Goal: Task Accomplishment & Management: Use online tool/utility

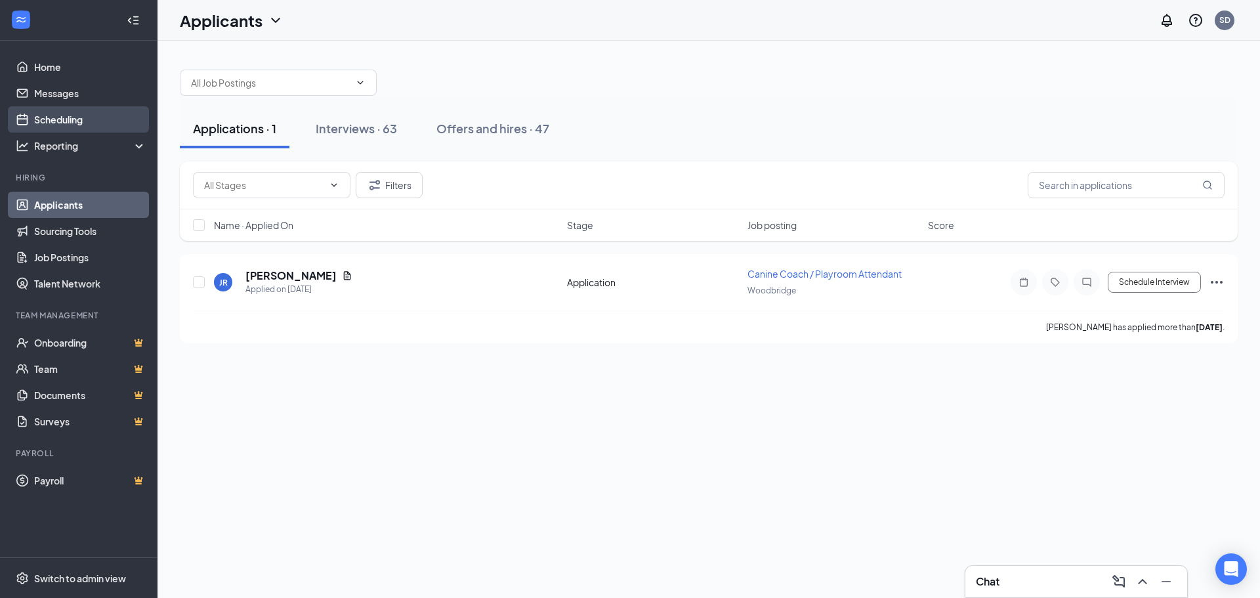
click at [95, 128] on link "Scheduling" at bounding box center [90, 119] width 112 height 26
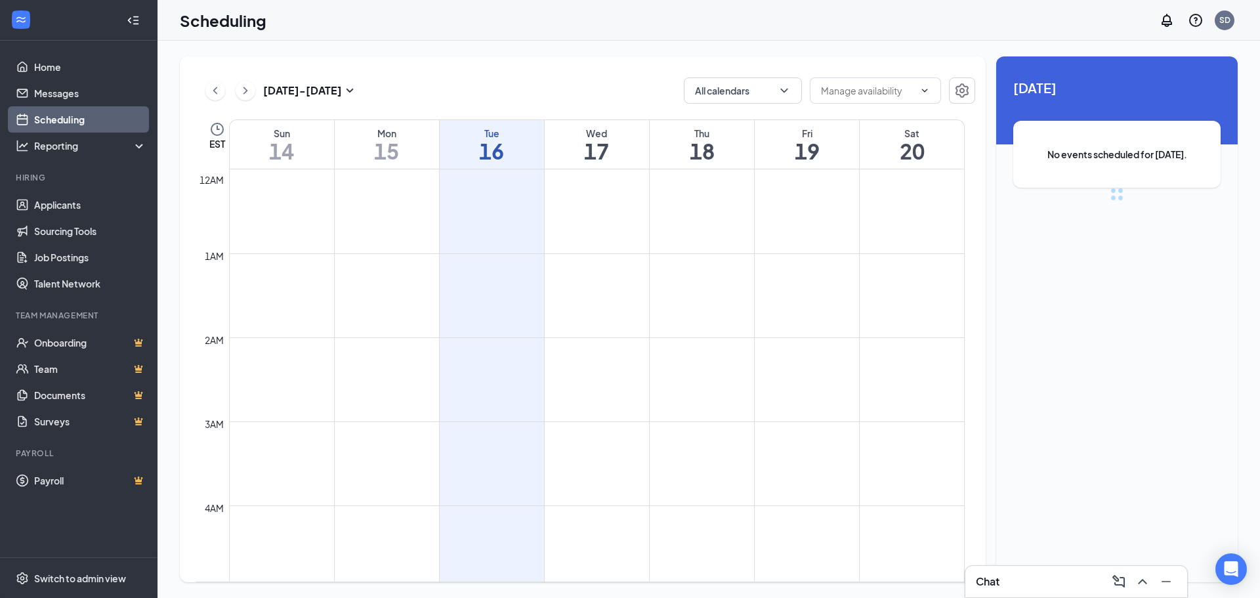
scroll to position [645, 0]
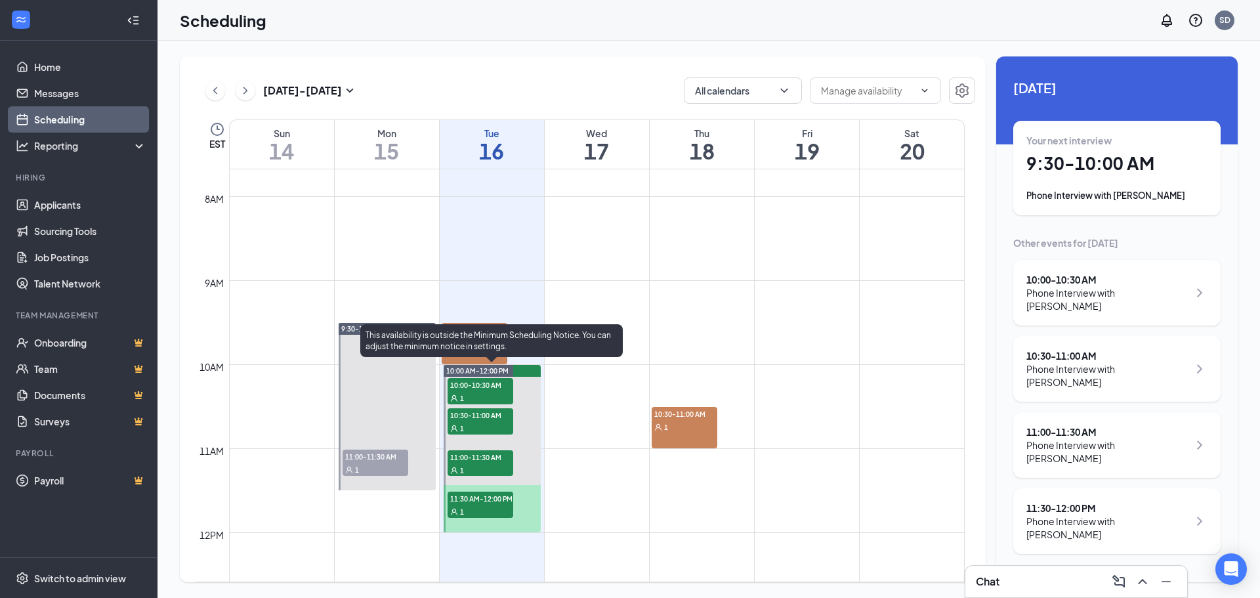
click at [486, 342] on div "This availability is outside the Minimum Scheduling Notice. You can adjust the …" at bounding box center [491, 340] width 262 height 33
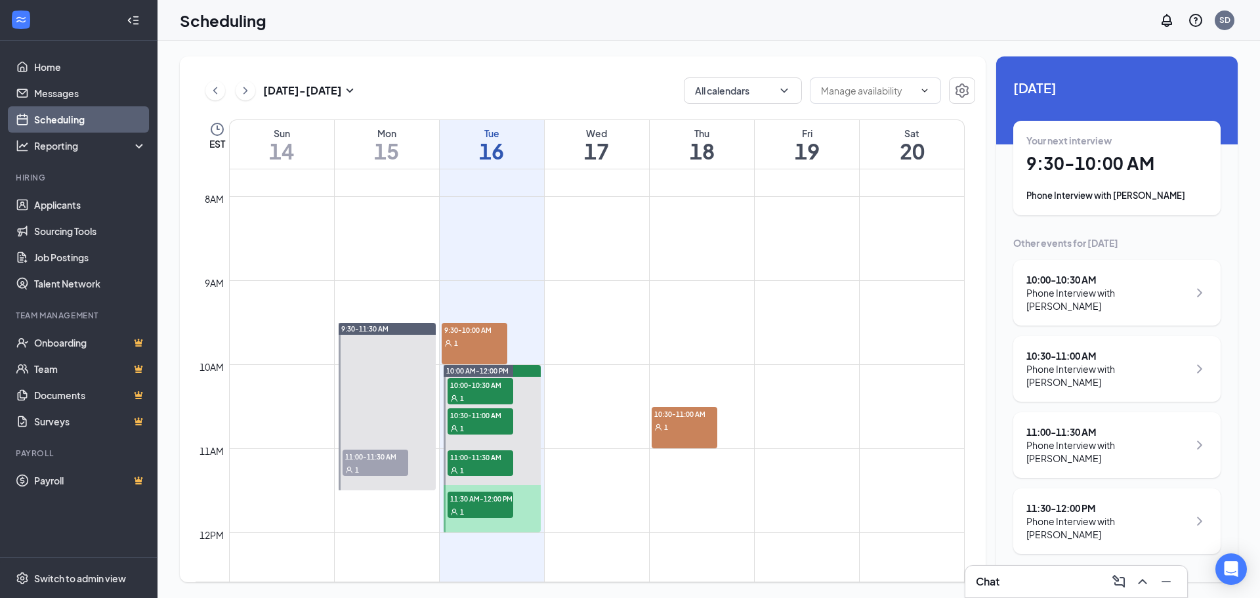
click at [1099, 196] on div "Phone Interview with [PERSON_NAME]" at bounding box center [1116, 195] width 181 height 13
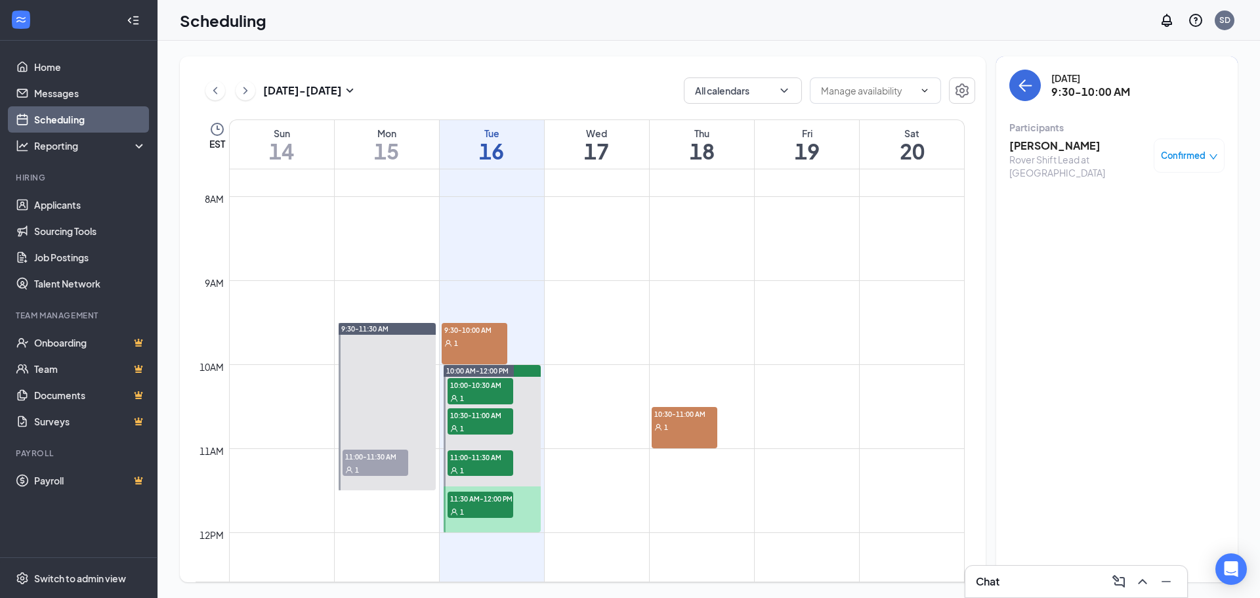
click at [1089, 152] on h3 "[PERSON_NAME]" at bounding box center [1078, 145] width 138 height 14
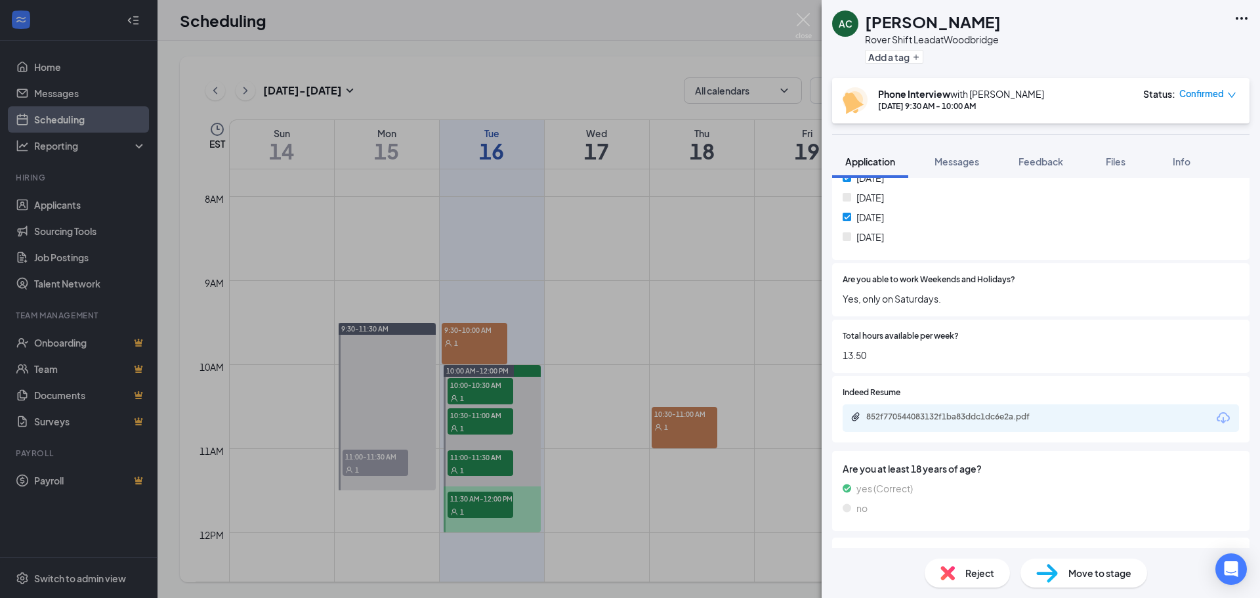
scroll to position [984, 0]
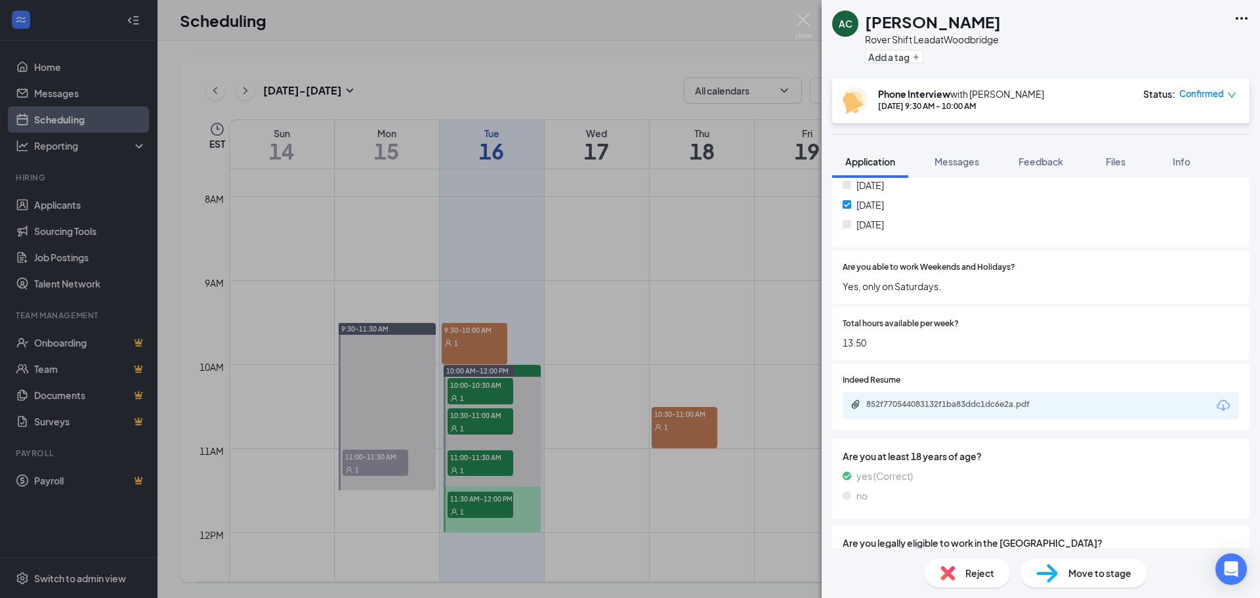
click at [946, 409] on div "852f770544083132f1ba83ddc1dc6e2a.pdf" at bounding box center [958, 404] width 184 height 10
click at [817, 15] on div "AC [PERSON_NAME] Rover Shift Lead at [GEOGRAPHIC_DATA] Add a tag Phone Intervie…" at bounding box center [630, 299] width 1260 height 598
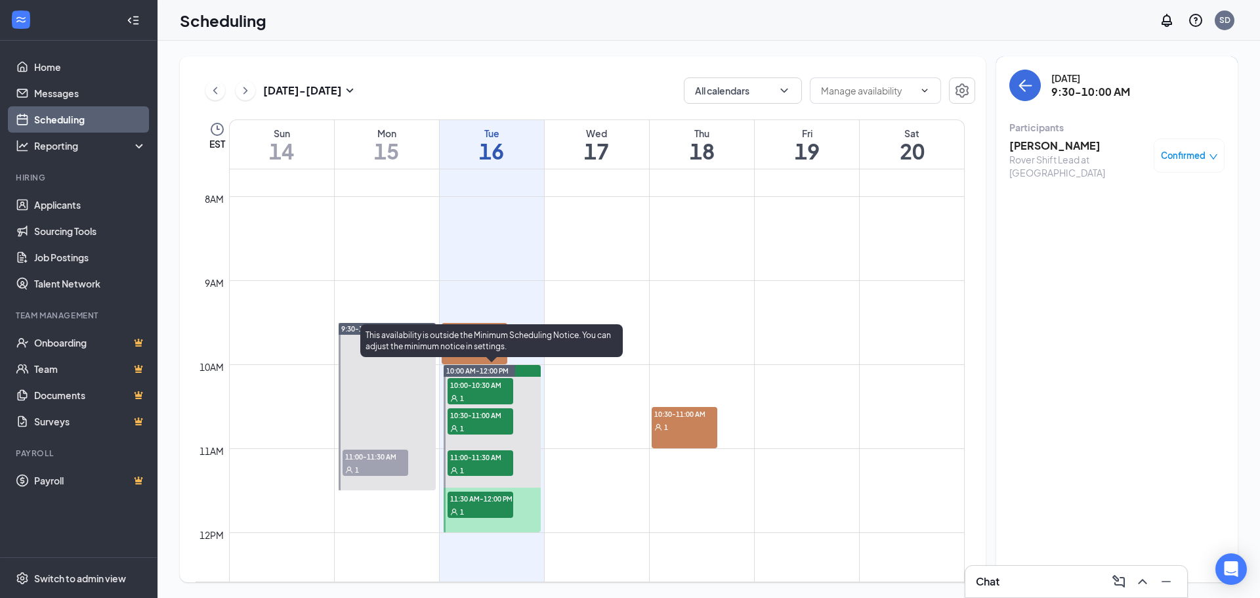
click at [482, 387] on span "10:00-10:30 AM" at bounding box center [481, 384] width 66 height 13
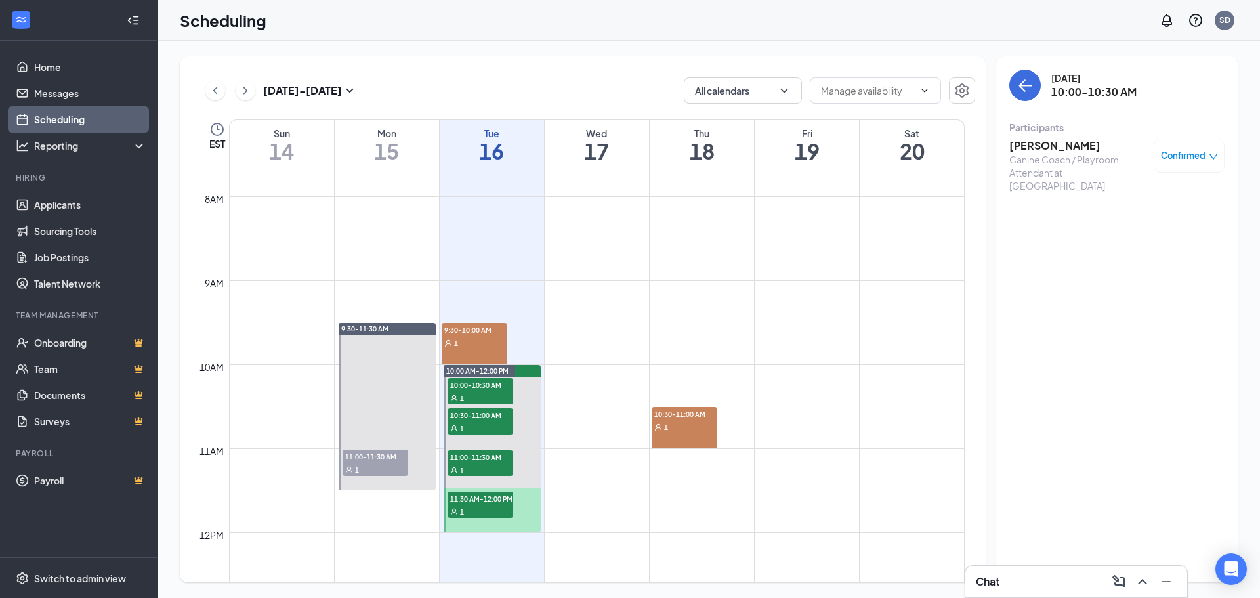
click at [1033, 142] on h3 "[PERSON_NAME]" at bounding box center [1078, 145] width 138 height 14
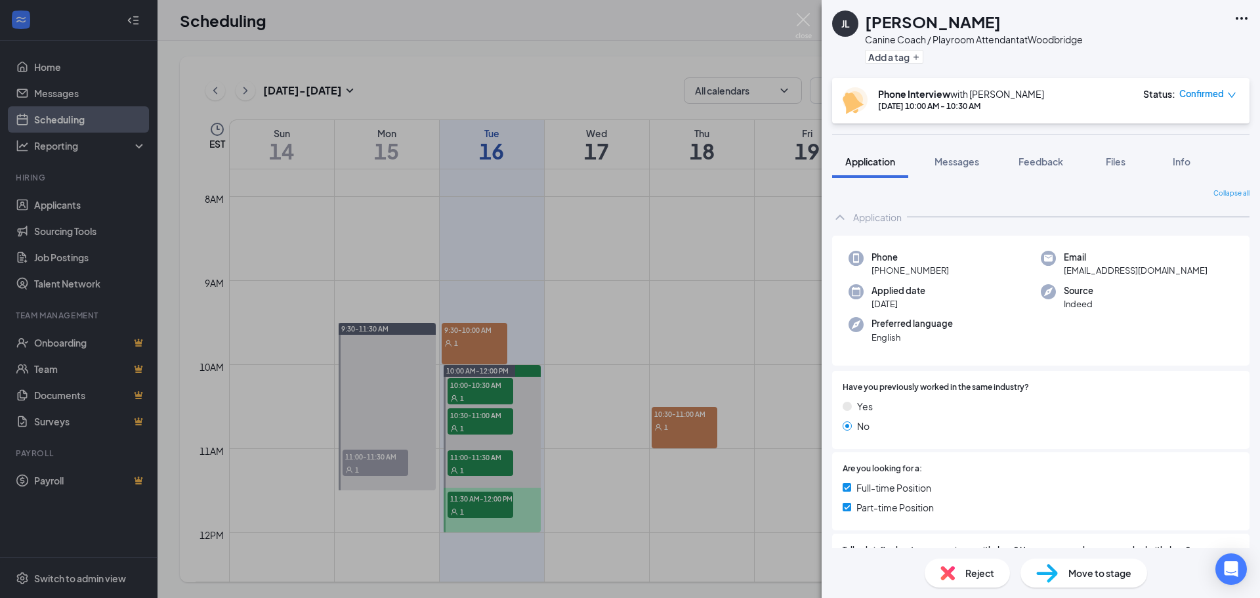
click at [795, 11] on div "[PERSON_NAME] Canine Coach / Playroom Attendant at [GEOGRAPHIC_DATA] Add a tag …" at bounding box center [630, 299] width 1260 height 598
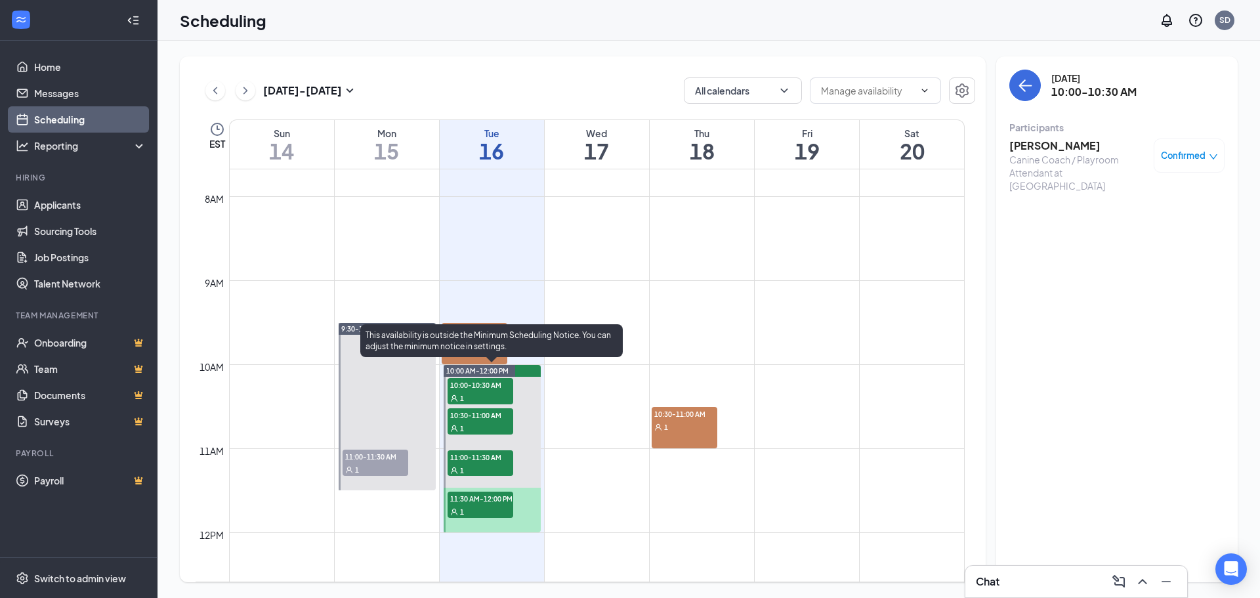
click at [464, 419] on span "10:30-11:00 AM" at bounding box center [481, 414] width 66 height 13
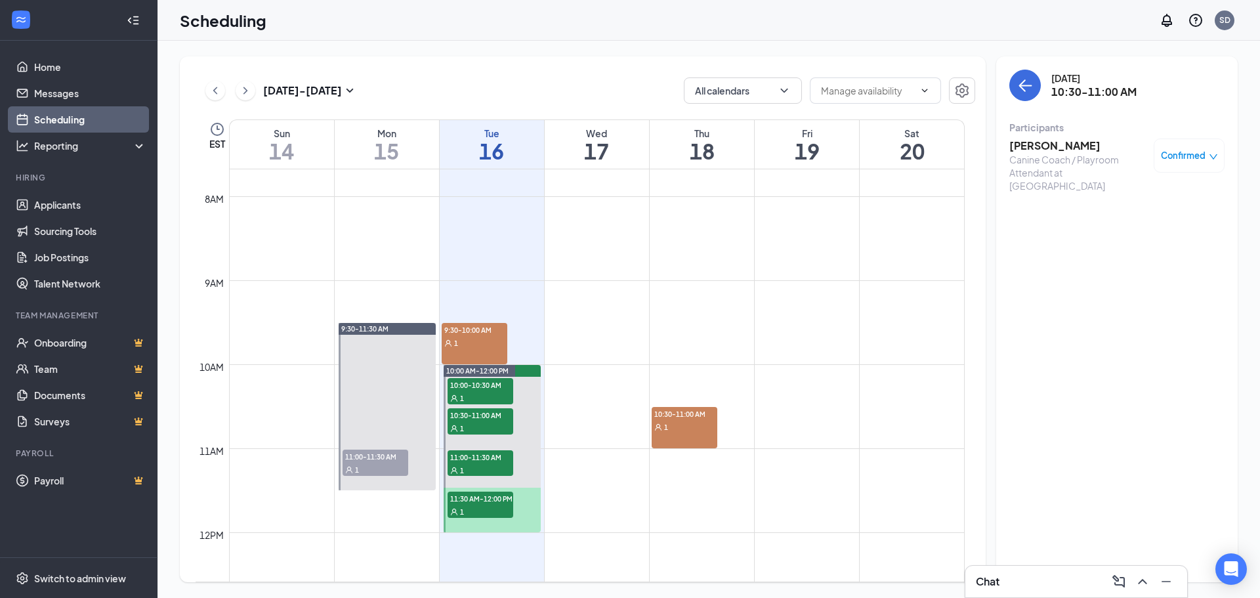
click at [1059, 152] on h3 "[PERSON_NAME]" at bounding box center [1078, 145] width 138 height 14
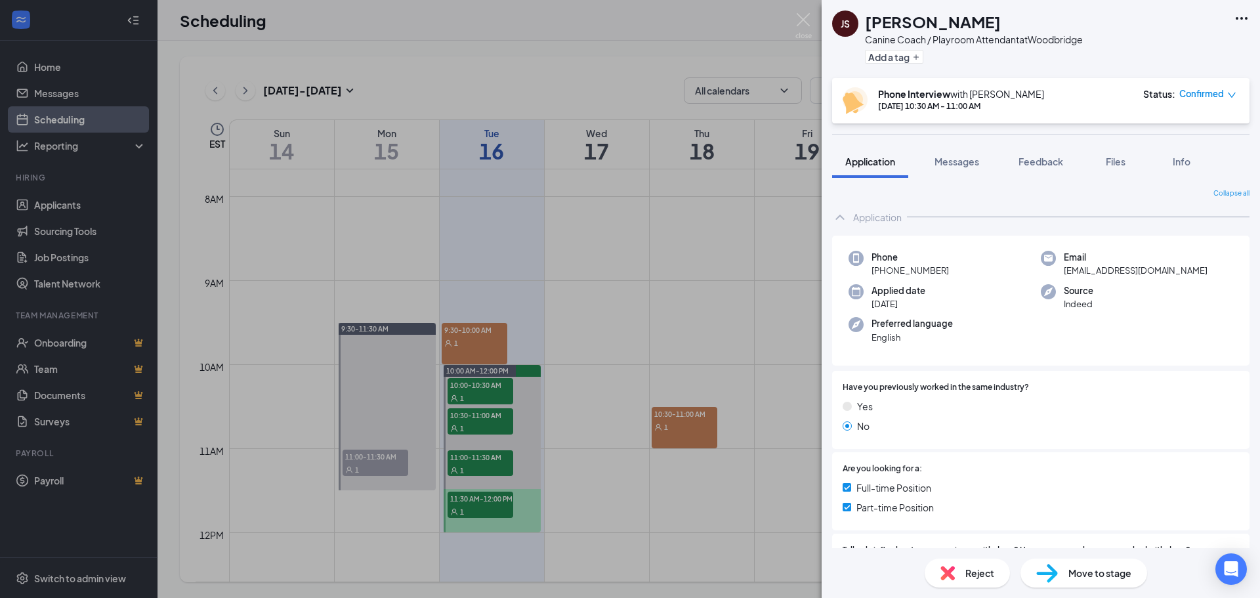
click at [795, 19] on div "JS [PERSON_NAME] Canine Coach / Playroom Attendant at [GEOGRAPHIC_DATA] Add a t…" at bounding box center [630, 299] width 1260 height 598
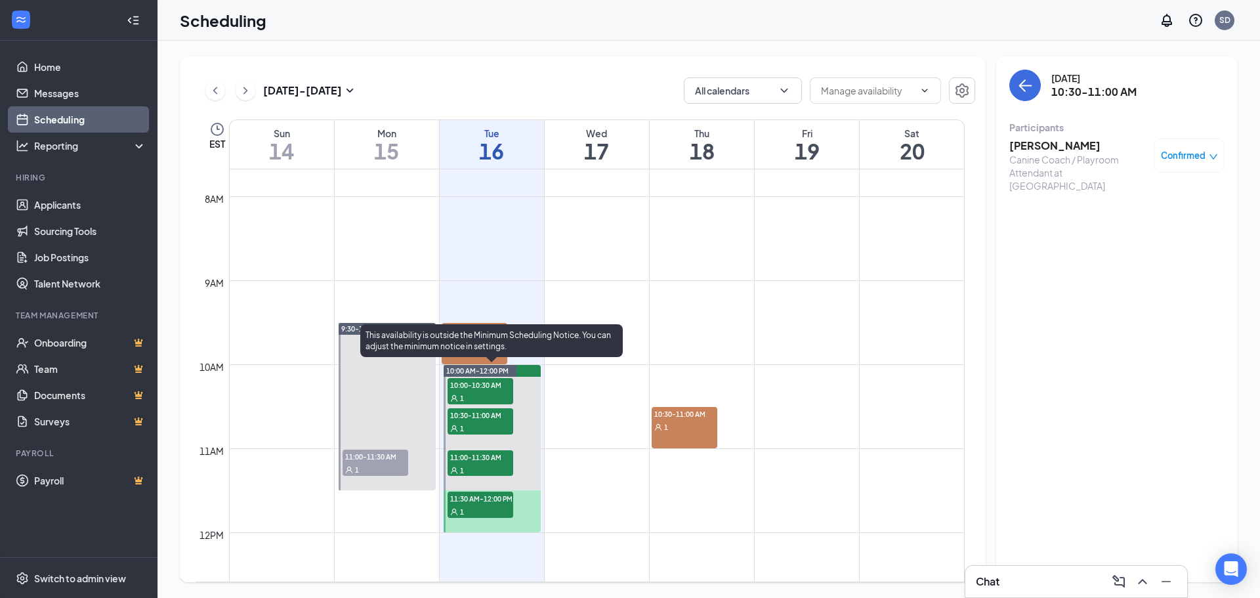
click at [478, 465] on div "1" at bounding box center [481, 469] width 66 height 13
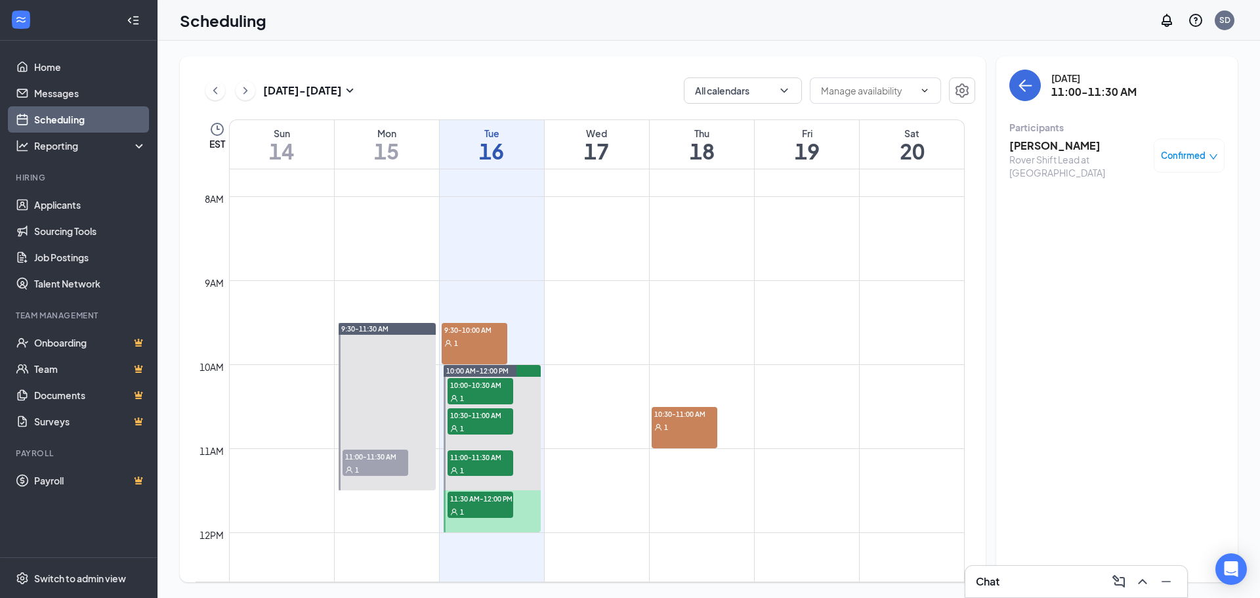
click at [1052, 146] on h3 "[PERSON_NAME]" at bounding box center [1078, 145] width 138 height 14
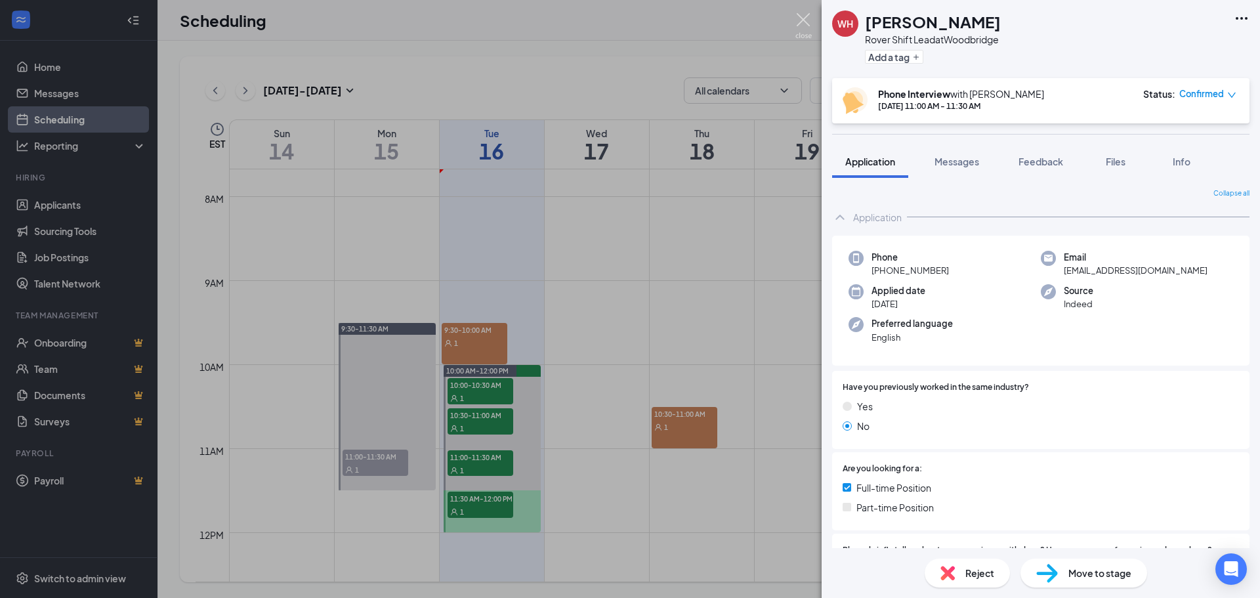
click at [803, 18] on img at bounding box center [803, 26] width 16 height 26
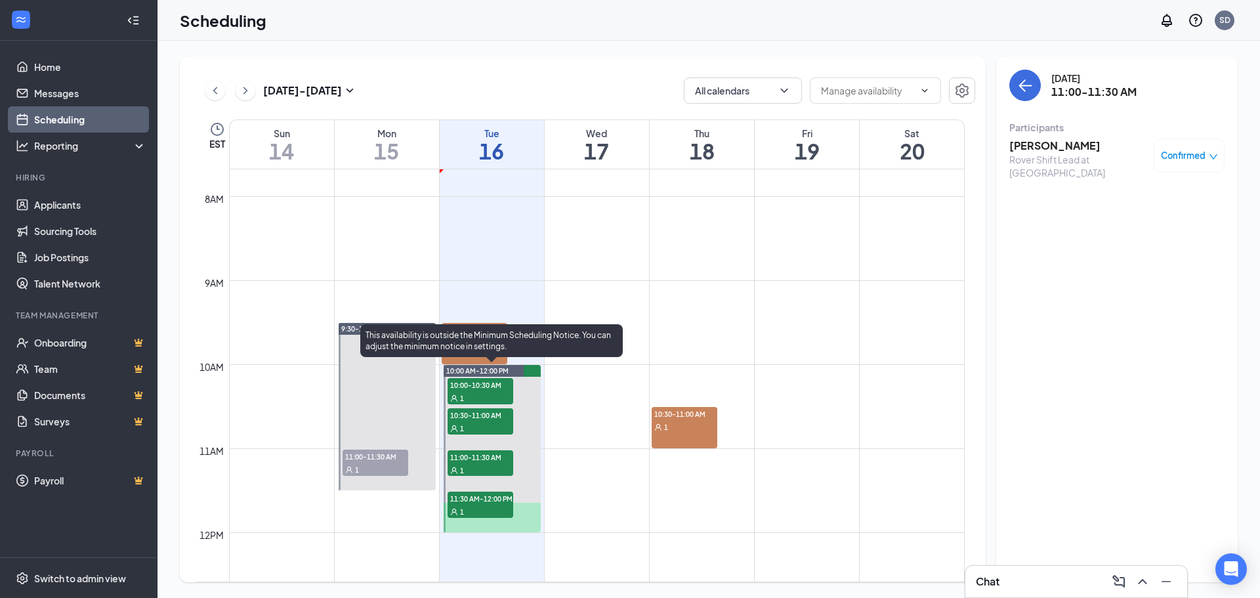
click at [490, 499] on span "11:30 AM-12:00 PM" at bounding box center [481, 498] width 66 height 13
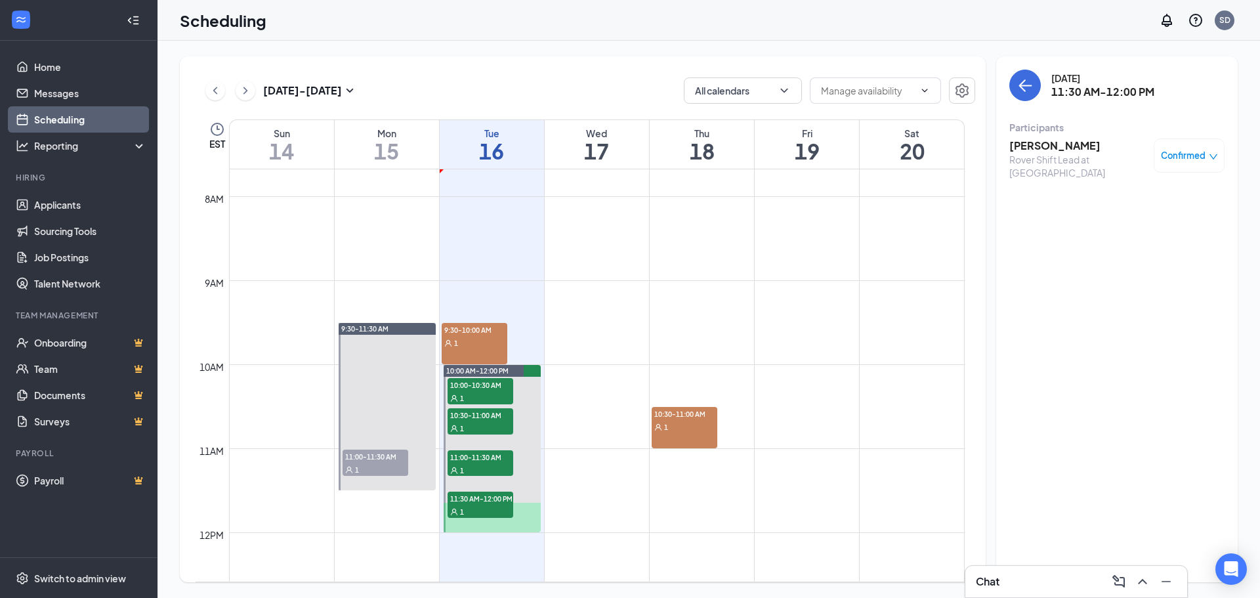
click at [1039, 156] on div "Rover Shift Lead at [GEOGRAPHIC_DATA]" at bounding box center [1078, 166] width 138 height 26
click at [1080, 148] on h3 "[PERSON_NAME]" at bounding box center [1078, 145] width 138 height 14
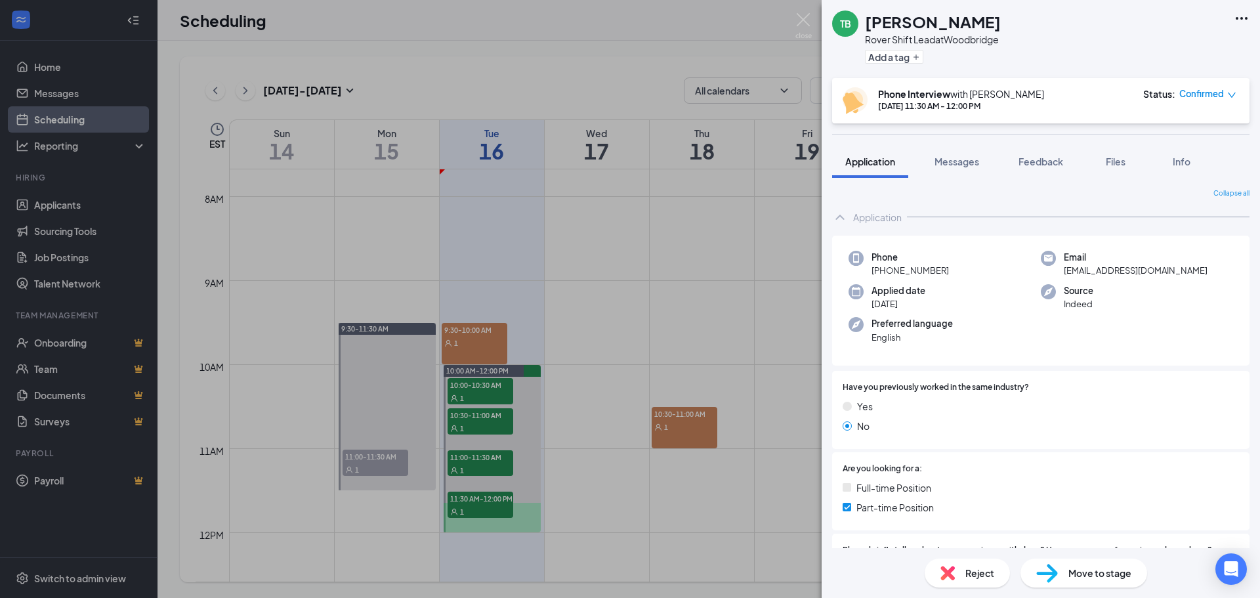
click at [804, 20] on img at bounding box center [803, 26] width 16 height 26
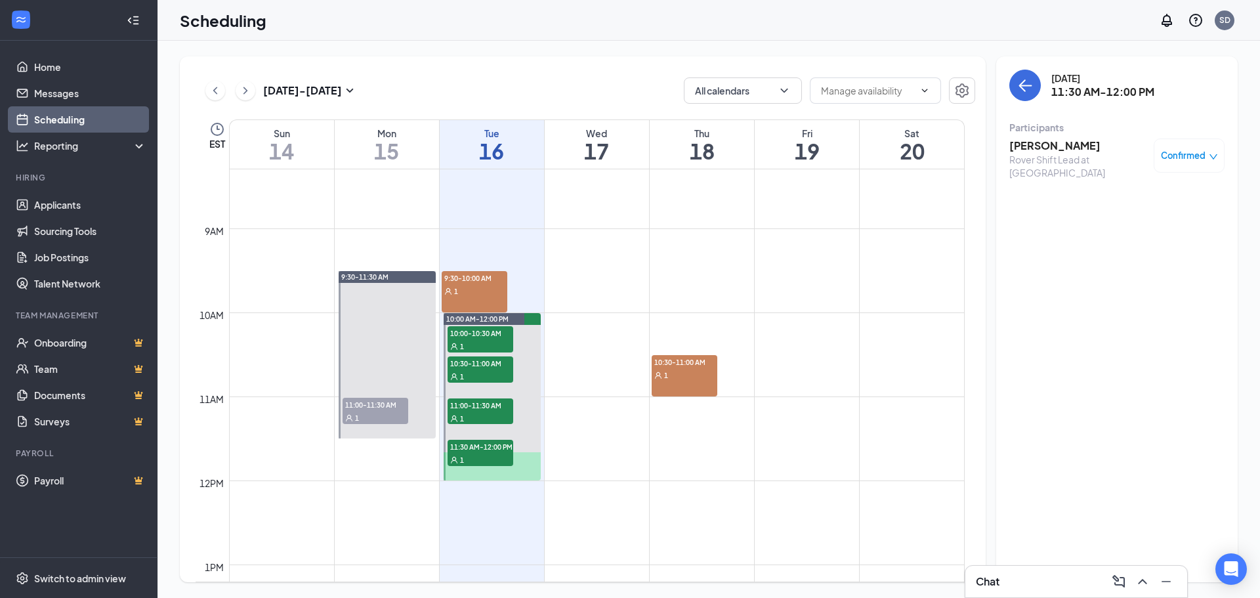
scroll to position [722, 0]
